Goal: Complete application form

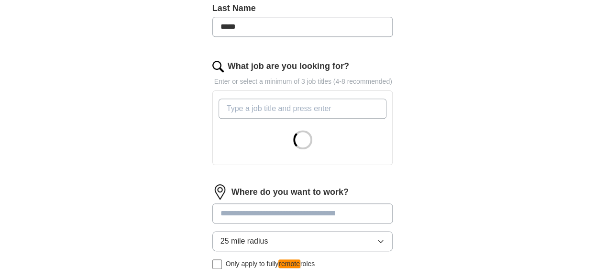
scroll to position [293, 0]
click at [290, 98] on input "What job are you looking for?" at bounding box center [303, 108] width 168 height 20
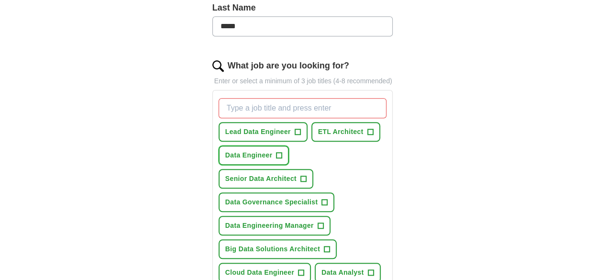
click at [276, 152] on span "+" at bounding box center [279, 156] width 6 height 8
click at [295, 128] on span "+" at bounding box center [298, 132] width 6 height 8
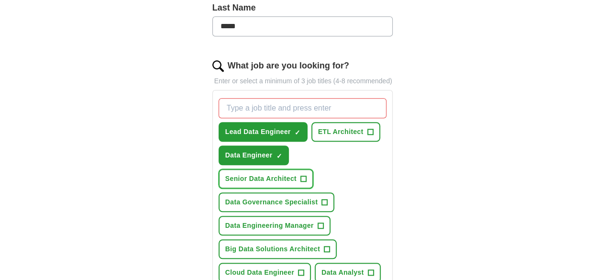
click at [297, 174] on span "Senior Data Architect" at bounding box center [260, 179] width 71 height 10
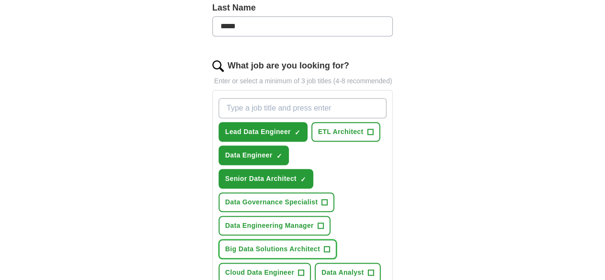
click at [308, 239] on button "Big Data Solutions Architect +" at bounding box center [278, 249] width 118 height 20
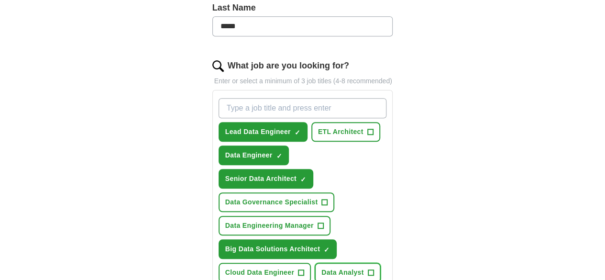
click at [368, 269] on span "+" at bounding box center [371, 273] width 6 height 8
click at [272, 263] on button "Cloud Data Engineer +" at bounding box center [265, 273] width 92 height 20
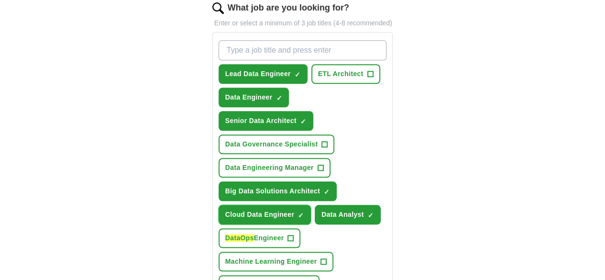
scroll to position [351, 0]
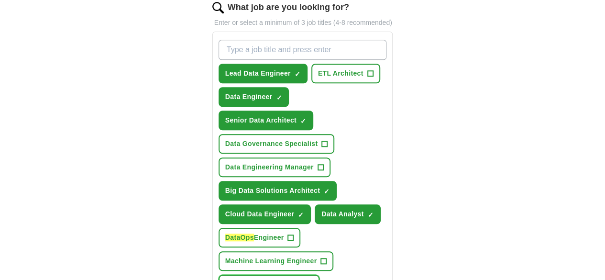
click at [282, 275] on button "Data Platform Engineer +" at bounding box center [269, 285] width 101 height 20
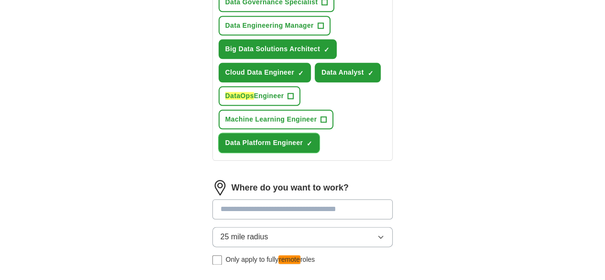
scroll to position [493, 0]
click at [307, 198] on input at bounding box center [302, 208] width 181 height 20
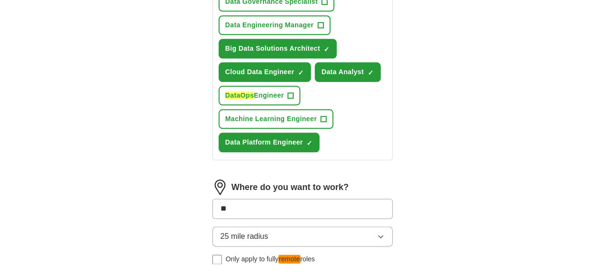
type input "***"
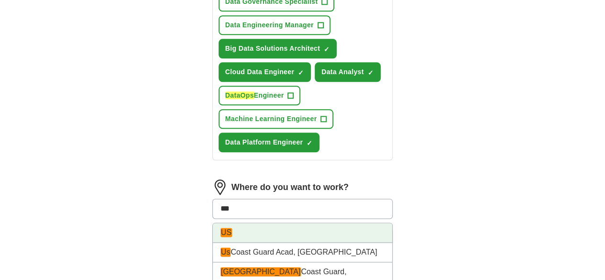
click at [259, 223] on li "US" at bounding box center [303, 233] width 180 height 20
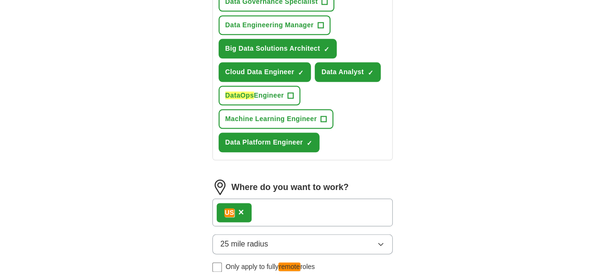
click at [275, 234] on button "25 mile radius" at bounding box center [302, 244] width 181 height 20
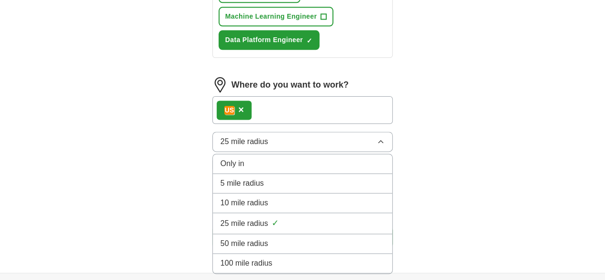
scroll to position [605, 0]
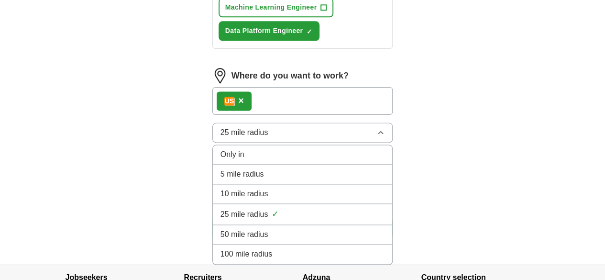
click at [263, 248] on div "100 mile radius" at bounding box center [302, 253] width 165 height 11
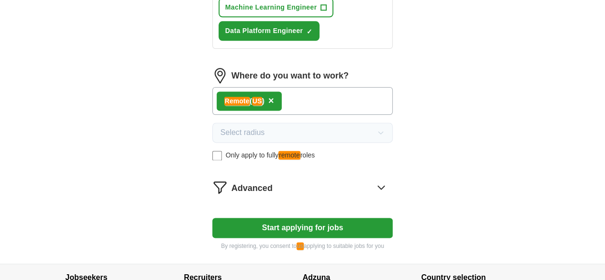
click at [296, 218] on button "Start applying for jobs" at bounding box center [302, 228] width 181 height 20
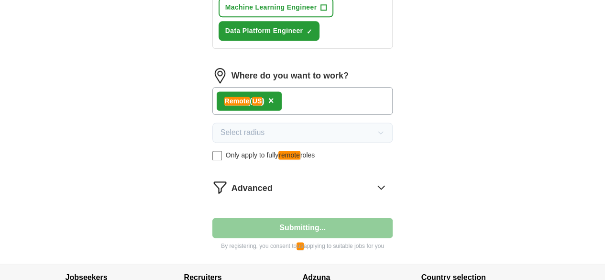
select select "**"
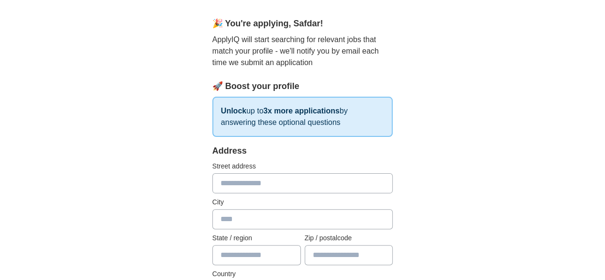
scroll to position [95, 0]
click at [292, 173] on input "text" at bounding box center [302, 183] width 181 height 20
type input "**********"
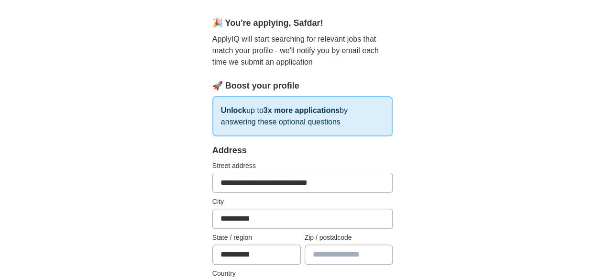
type input "*****"
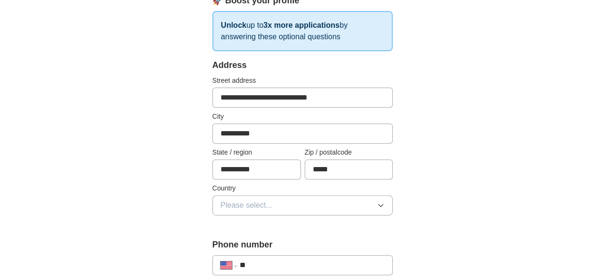
scroll to position [201, 0]
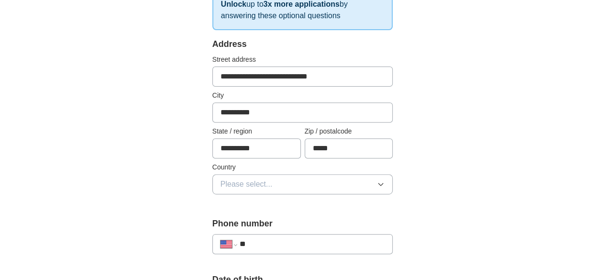
click at [312, 174] on button "Please select..." at bounding box center [302, 184] width 181 height 20
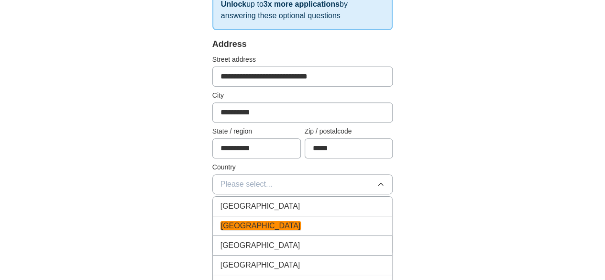
click at [297, 220] on div "[GEOGRAPHIC_DATA]" at bounding box center [302, 225] width 165 height 11
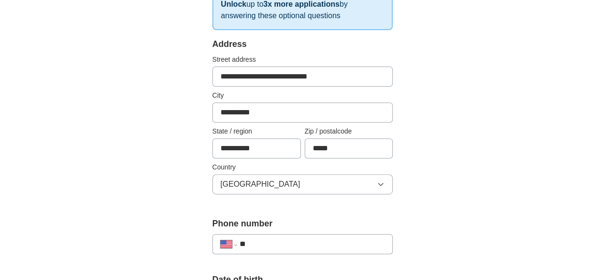
scroll to position [242, 0]
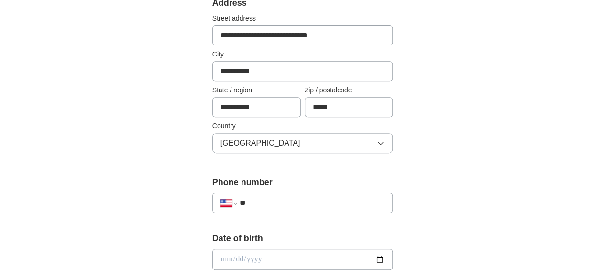
click at [288, 197] on input "**" at bounding box center [312, 202] width 145 height 11
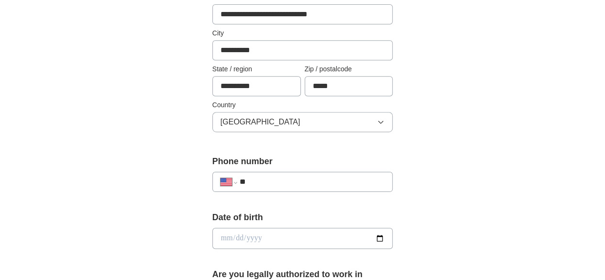
click at [393, 228] on input "date" at bounding box center [302, 238] width 181 height 21
type input "**********"
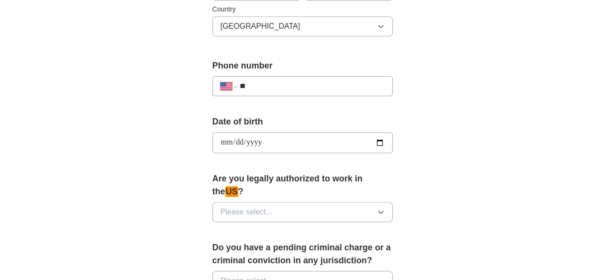
scroll to position [407, 0]
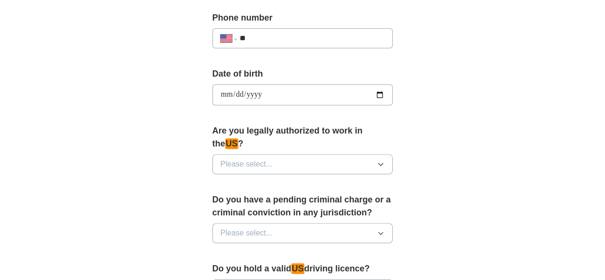
click at [361, 154] on button "Please select..." at bounding box center [302, 164] width 181 height 20
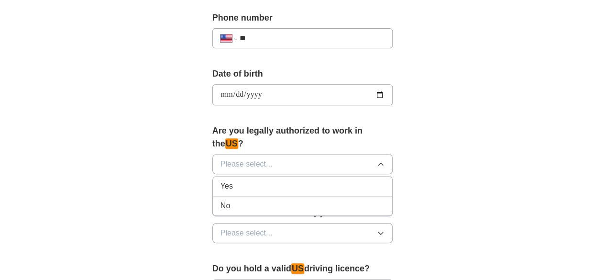
click at [220, 180] on div "Yes" at bounding box center [302, 185] width 165 height 11
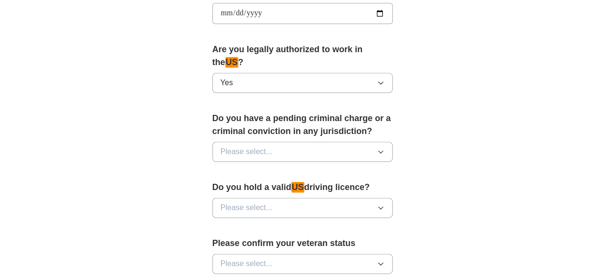
scroll to position [502, 0]
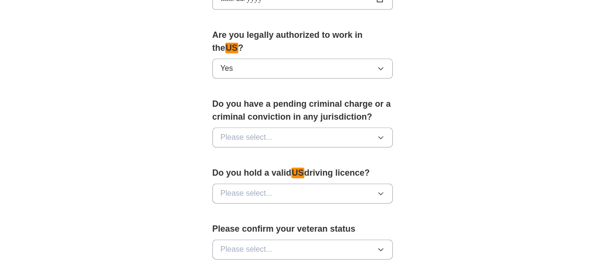
click at [354, 127] on button "Please select..." at bounding box center [302, 137] width 181 height 20
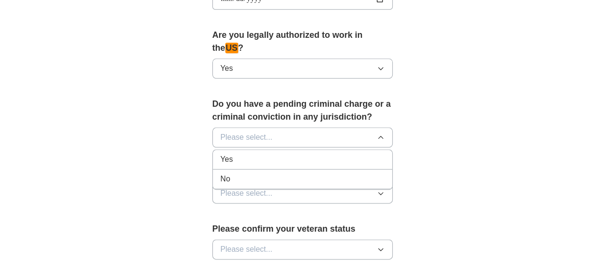
click at [320, 173] on div "No" at bounding box center [302, 178] width 165 height 11
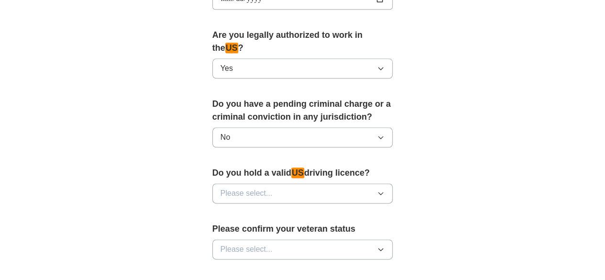
click at [318, 183] on button "Please select..." at bounding box center [302, 193] width 181 height 20
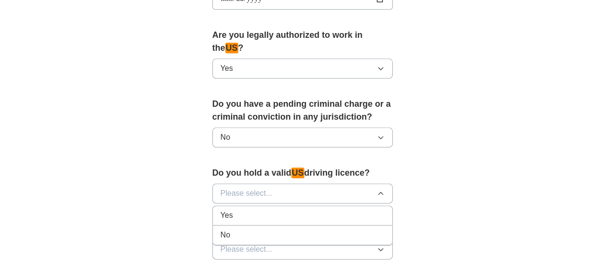
click at [299, 209] on div "Yes" at bounding box center [302, 214] width 165 height 11
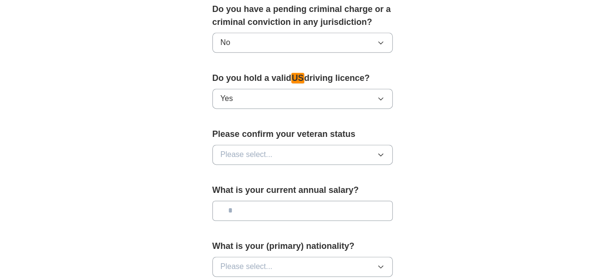
scroll to position [598, 0]
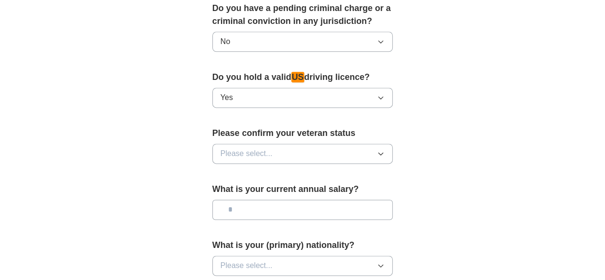
click at [293, 88] on button "Yes" at bounding box center [302, 98] width 181 height 20
click at [383, 143] on button "Please select..." at bounding box center [302, 153] width 181 height 20
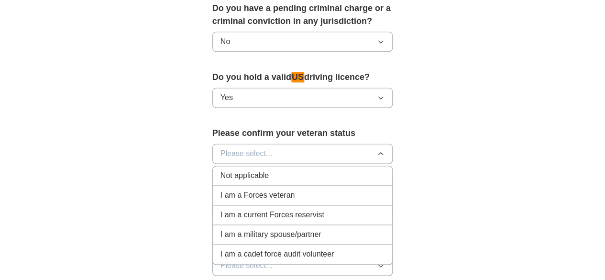
click at [327, 170] on div "Not applicable" at bounding box center [302, 175] width 165 height 11
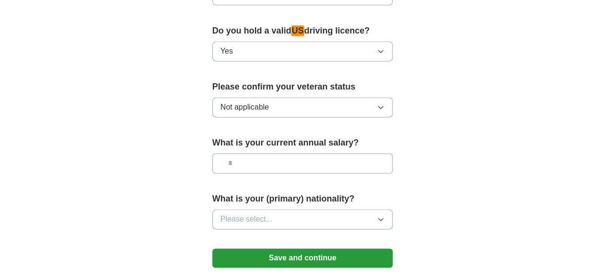
scroll to position [646, 0]
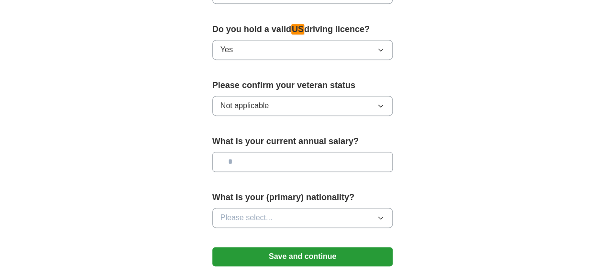
click at [293, 152] on input "text" at bounding box center [302, 162] width 181 height 20
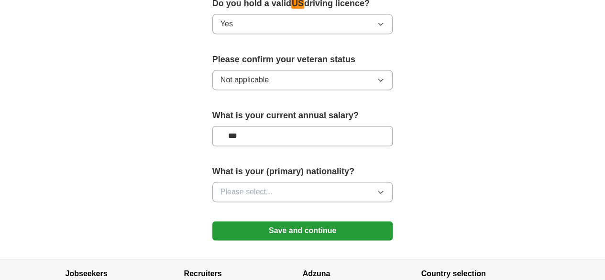
scroll to position [694, 0]
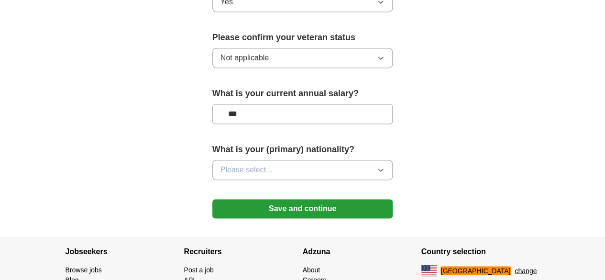
type input "***"
click at [306, 160] on button "Please select..." at bounding box center [302, 170] width 181 height 20
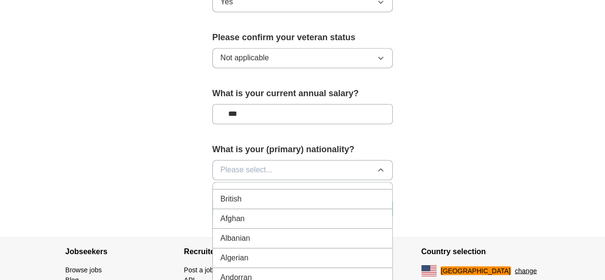
scroll to position [0, 0]
click at [231, 206] on div "British" at bounding box center [302, 211] width 165 height 11
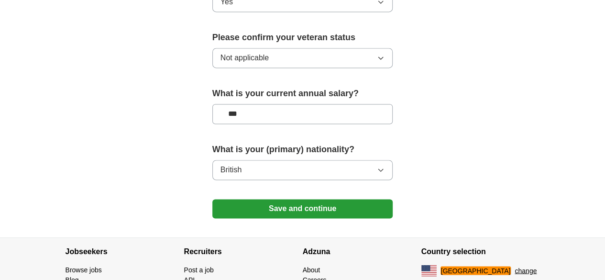
click at [374, 160] on button "British" at bounding box center [302, 170] width 181 height 20
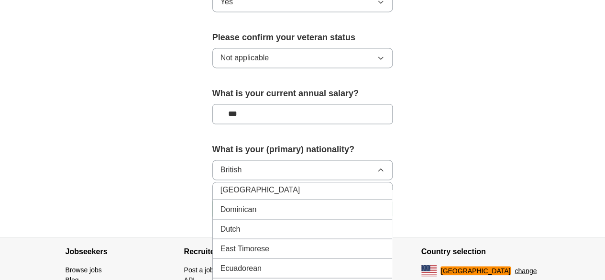
scroll to position [909, 0]
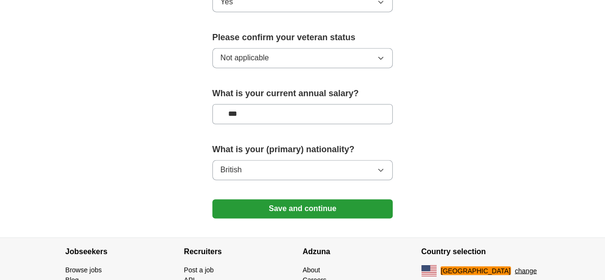
click at [329, 199] on button "Save and continue" at bounding box center [302, 208] width 181 height 19
click at [330, 199] on button "Save and continue" at bounding box center [302, 208] width 181 height 19
